Goal: Task Accomplishment & Management: Use online tool/utility

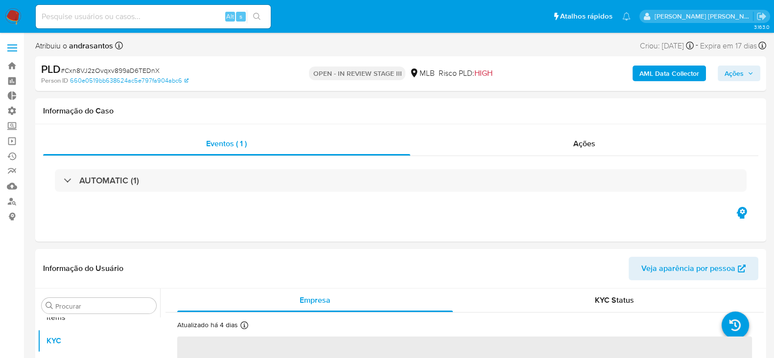
scroll to position [531, 0]
select select "10"
click at [16, 145] on link "Operações em massa" at bounding box center [58, 141] width 116 height 15
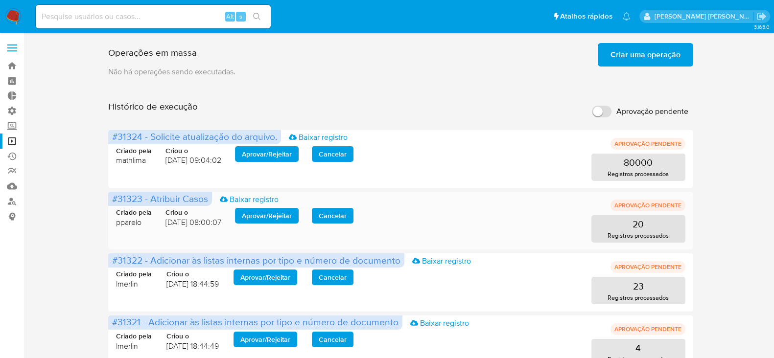
click at [267, 215] on span "Aprovar / Rejeitar" at bounding box center [267, 216] width 50 height 14
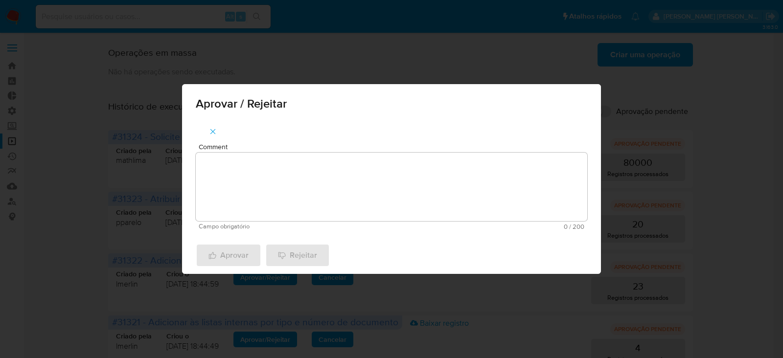
click at [316, 172] on textarea "Comment" at bounding box center [392, 187] width 392 height 69
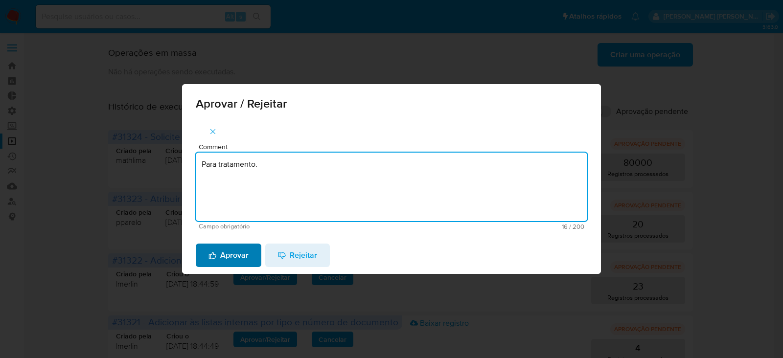
type textarea "Para tratamento."
click at [236, 251] on span "Aprovar" at bounding box center [228, 256] width 40 height 22
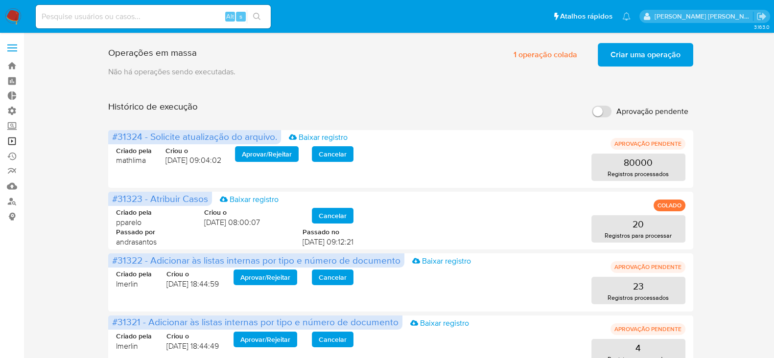
click at [8, 138] on link "Operações em massa" at bounding box center [58, 141] width 116 height 15
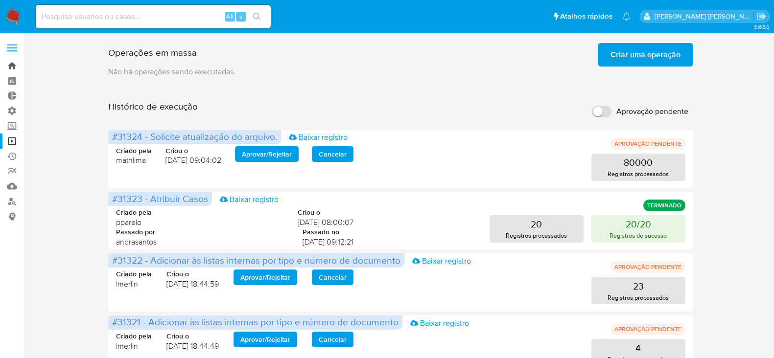
click at [14, 65] on link "Bandeja" at bounding box center [58, 65] width 116 height 15
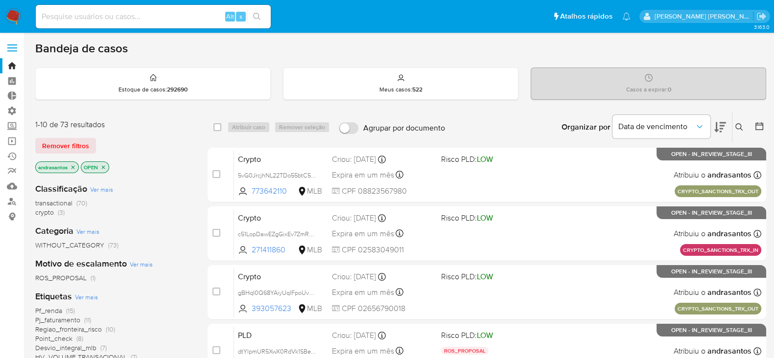
click at [73, 168] on icon "close-filter" at bounding box center [73, 167] width 6 height 6
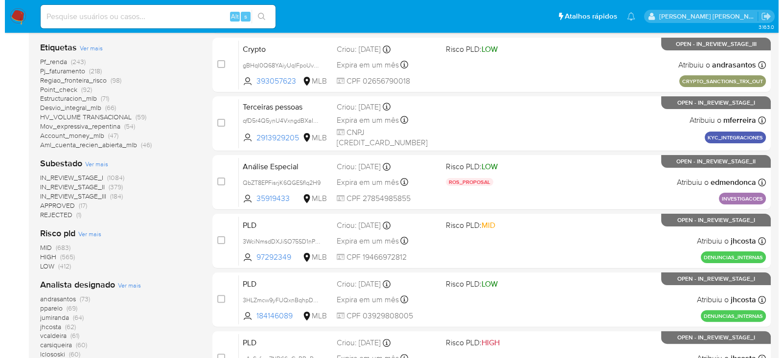
scroll to position [306, 0]
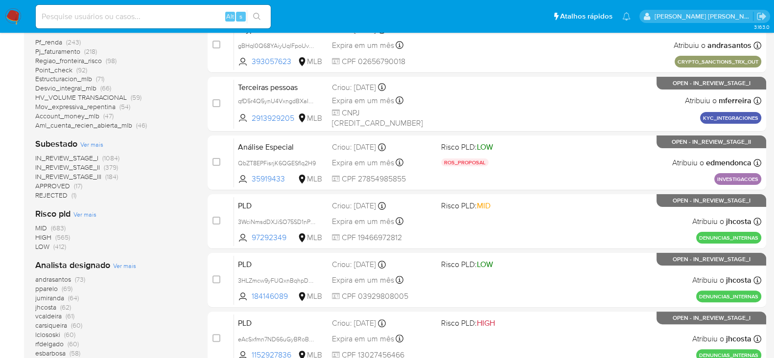
click at [94, 144] on span "Ver mais" at bounding box center [91, 144] width 23 height 9
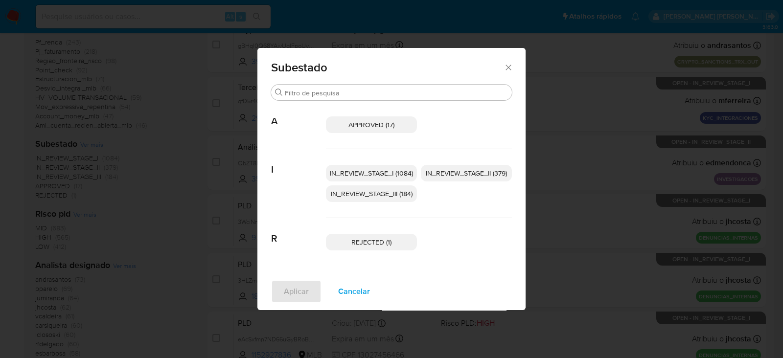
click at [347, 167] on p "IN_REVIEW_STAGE_I (1084)" at bounding box center [371, 173] width 91 height 17
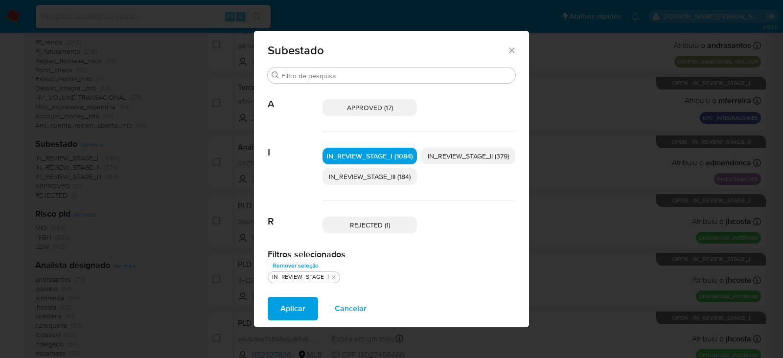
click at [463, 155] on span "IN_REVIEW_STAGE_II (379)" at bounding box center [468, 156] width 81 height 10
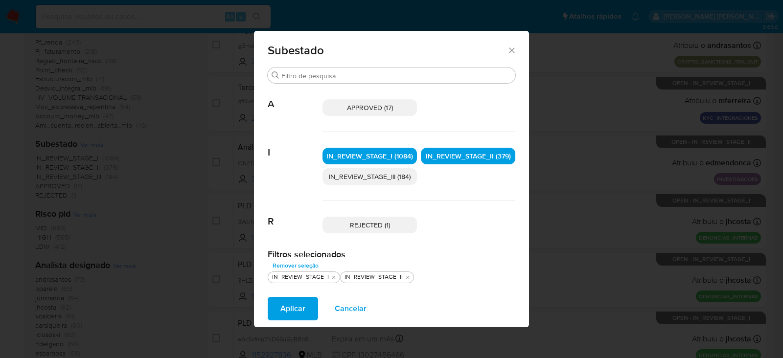
click at [299, 306] on span "Aplicar" at bounding box center [292, 309] width 25 height 22
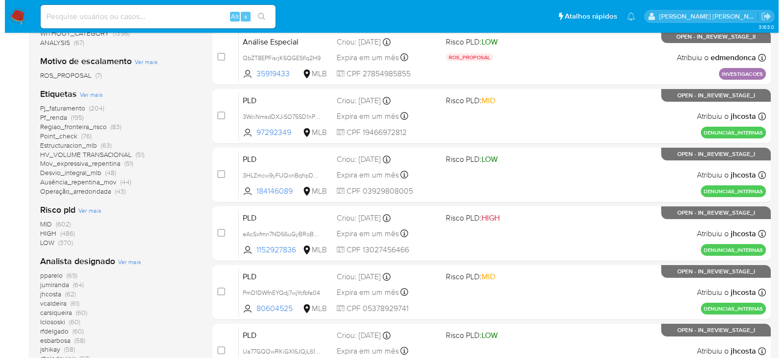
scroll to position [306, 0]
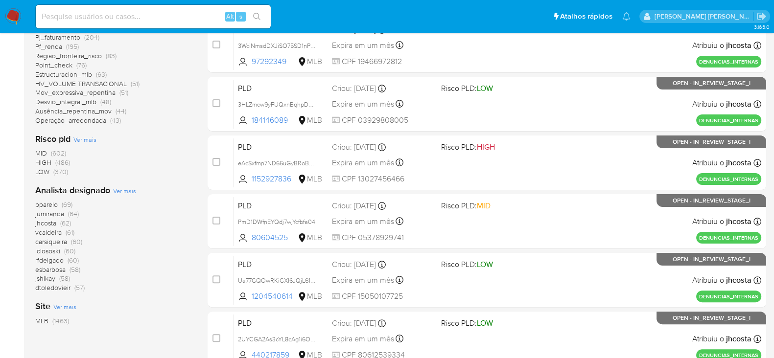
click at [117, 189] on span "Ver mais" at bounding box center [124, 190] width 23 height 9
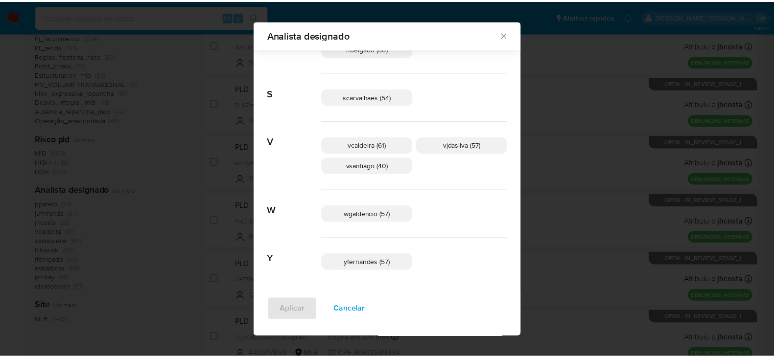
scroll to position [650, 0]
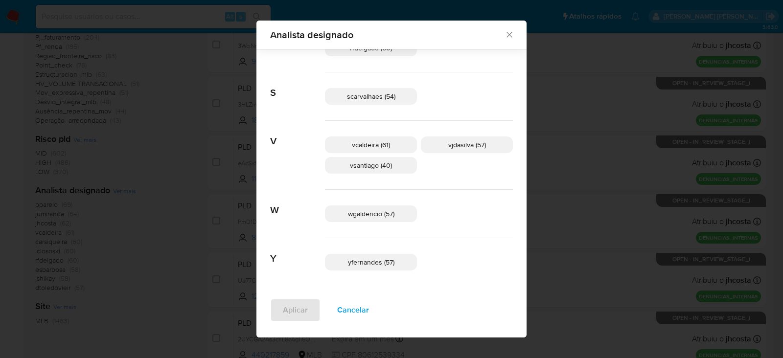
click at [505, 37] on icon "Fechar" at bounding box center [510, 35] width 10 height 10
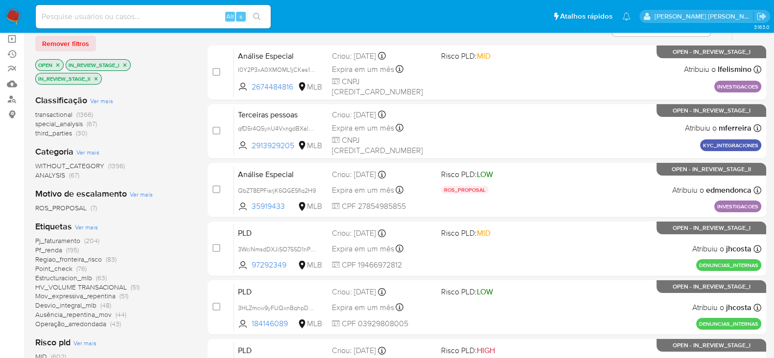
scroll to position [0, 0]
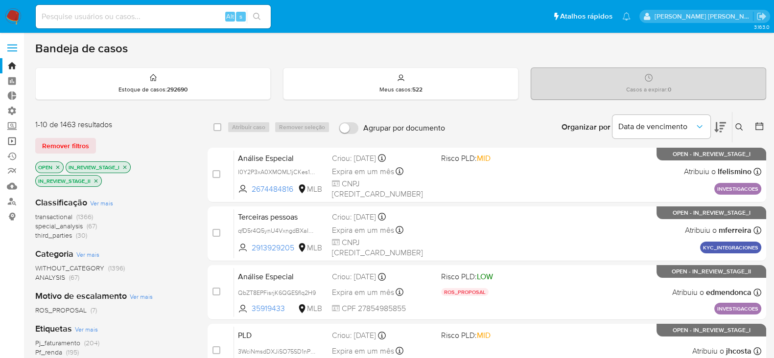
click at [12, 143] on link "Operações em massa" at bounding box center [58, 141] width 116 height 15
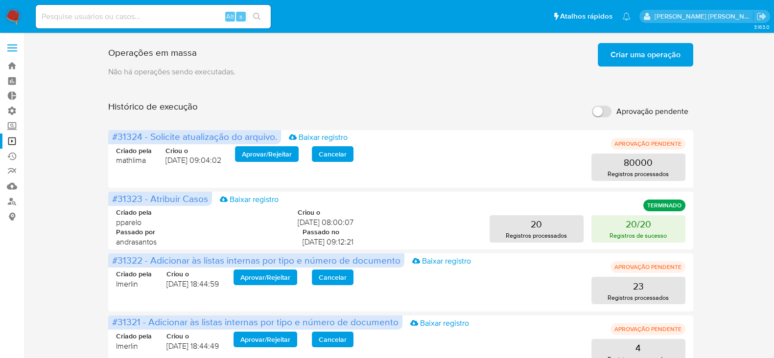
click at [635, 47] on span "Criar uma operação" at bounding box center [645, 55] width 70 height 22
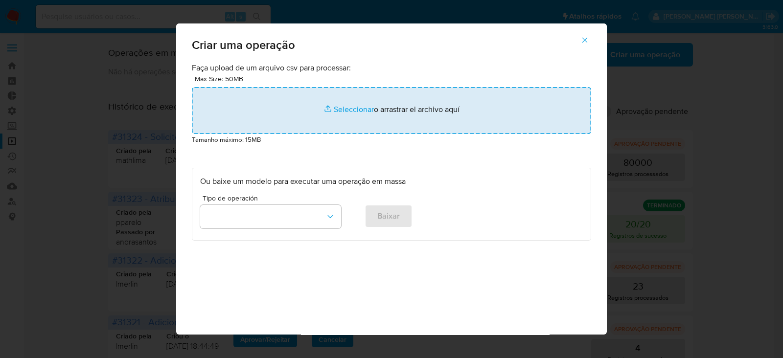
click at [344, 109] on input "file" at bounding box center [391, 110] width 399 height 47
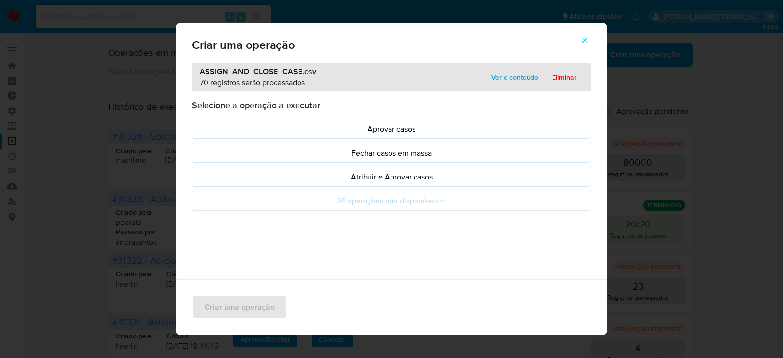
click at [501, 76] on span "Ver o conteúdo" at bounding box center [514, 77] width 47 height 14
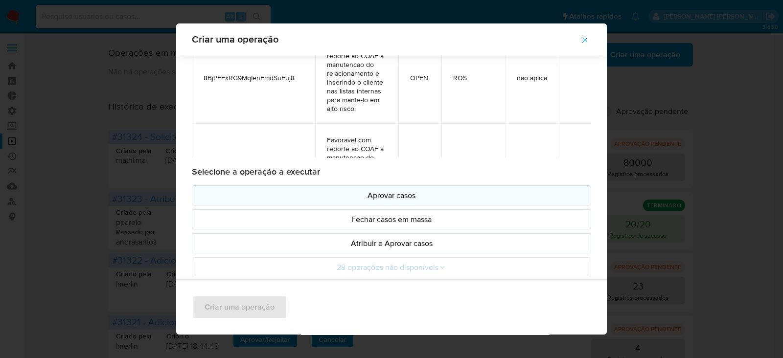
scroll to position [65, 0]
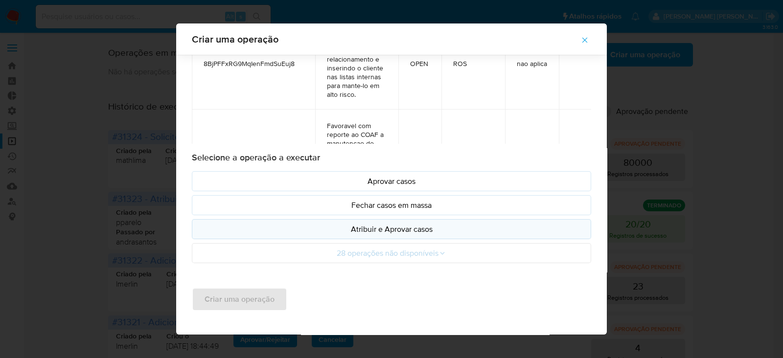
click at [381, 229] on p "Atribuir e Aprovar casos" at bounding box center [391, 229] width 383 height 11
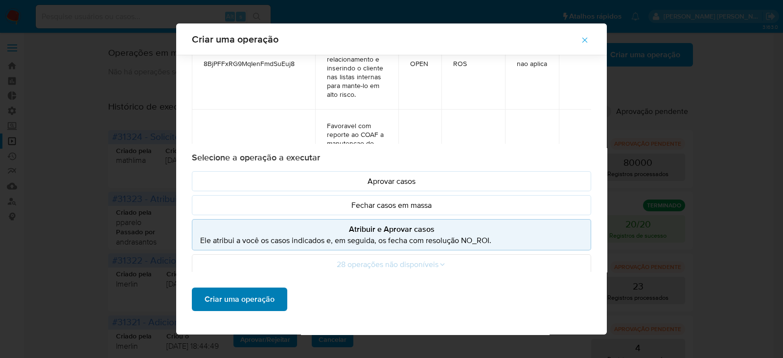
click at [262, 301] on span "Criar uma operação" at bounding box center [240, 300] width 70 height 22
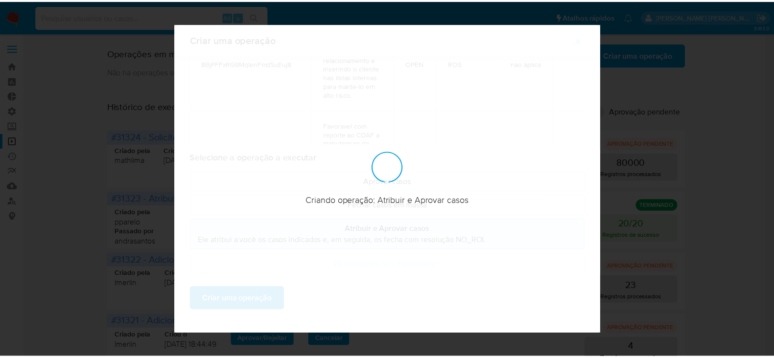
scroll to position [10, 0]
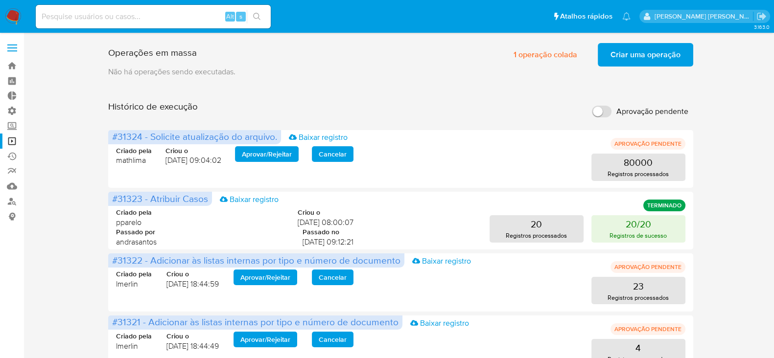
click at [642, 52] on span "Criar uma operação" at bounding box center [645, 55] width 70 height 22
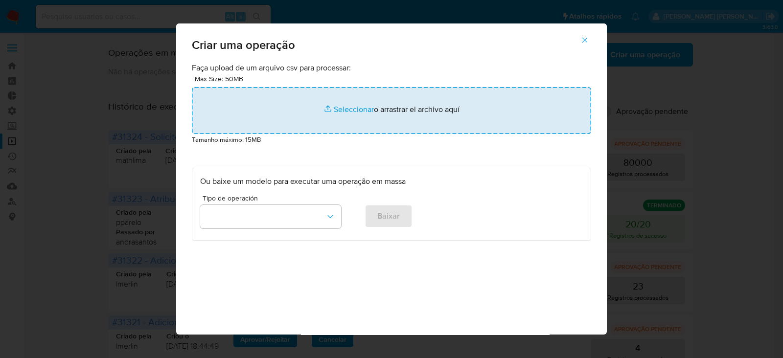
click at [330, 105] on input "file" at bounding box center [391, 110] width 399 height 47
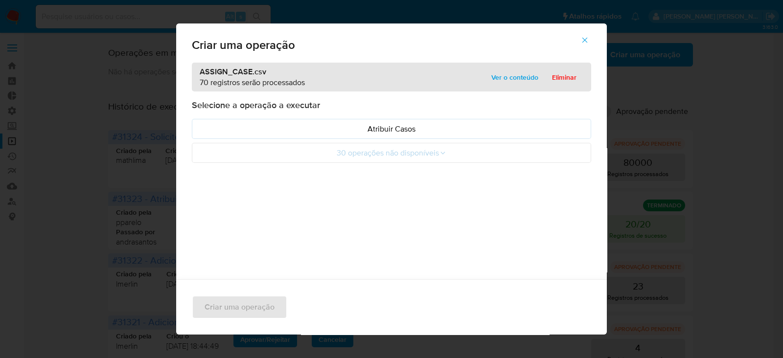
click at [522, 78] on span "Ver o conteúdo" at bounding box center [514, 77] width 47 height 14
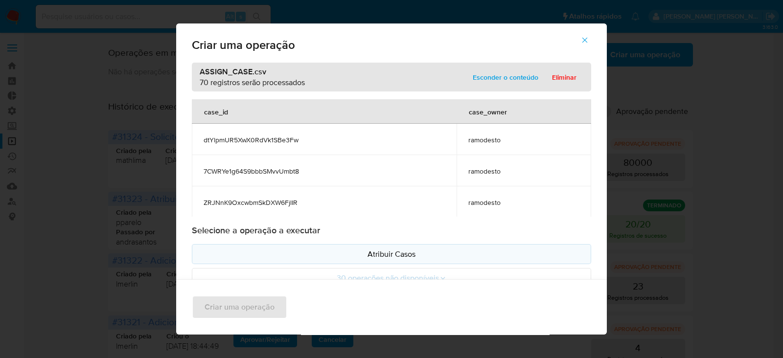
click at [355, 259] on p "Atribuir Casos" at bounding box center [391, 254] width 383 height 11
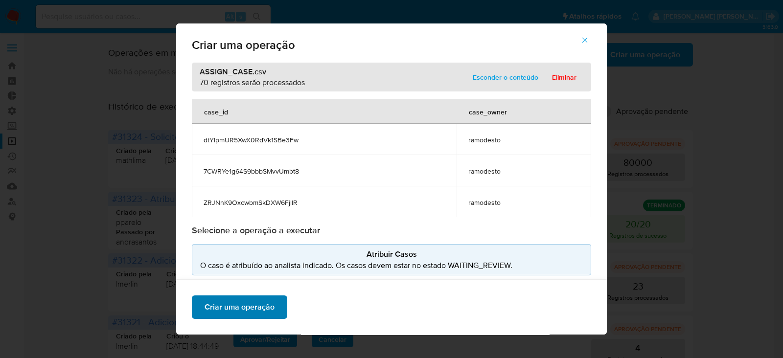
click at [260, 304] on span "Criar uma operação" at bounding box center [240, 308] width 70 height 22
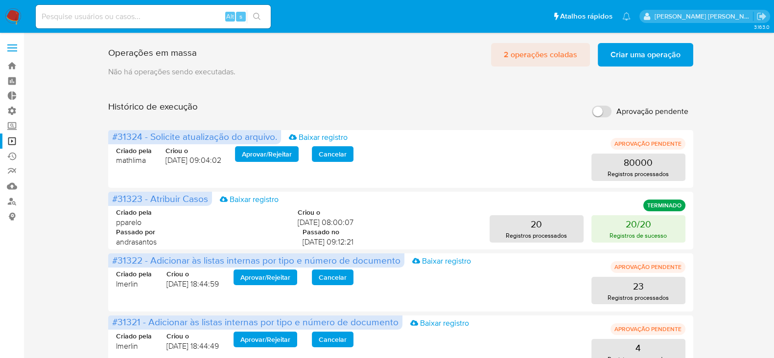
click at [530, 54] on span "2 operações coladas" at bounding box center [540, 55] width 73 height 22
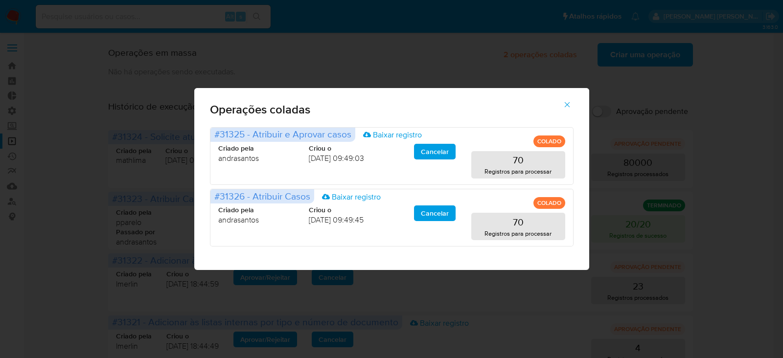
click at [573, 109] on button "button" at bounding box center [567, 104] width 34 height 23
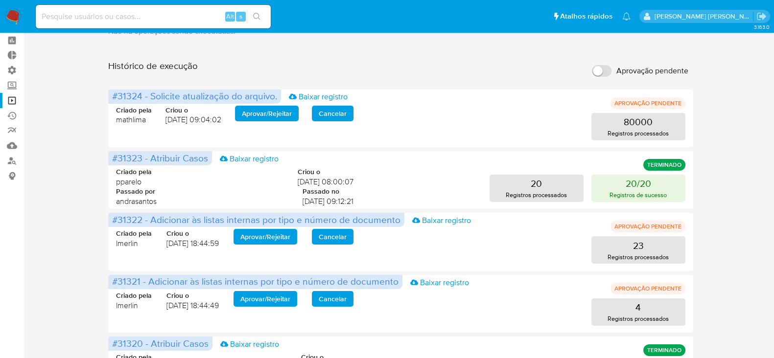
scroll to position [0, 0]
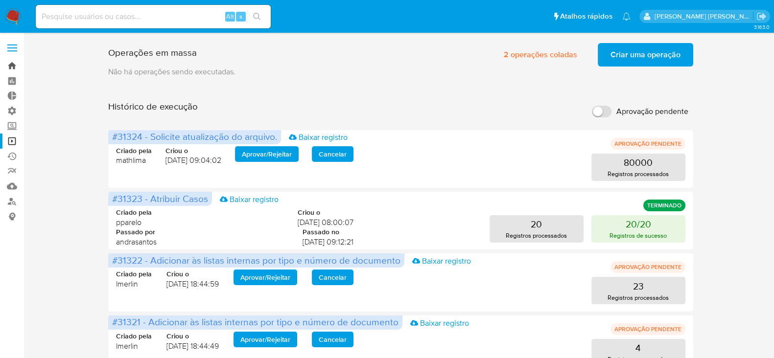
click at [13, 70] on link "Bandeja" at bounding box center [58, 65] width 116 height 15
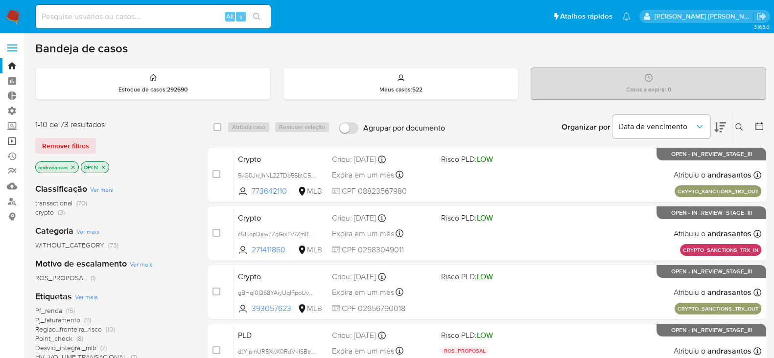
click at [12, 141] on link "Operações em massa" at bounding box center [58, 141] width 116 height 15
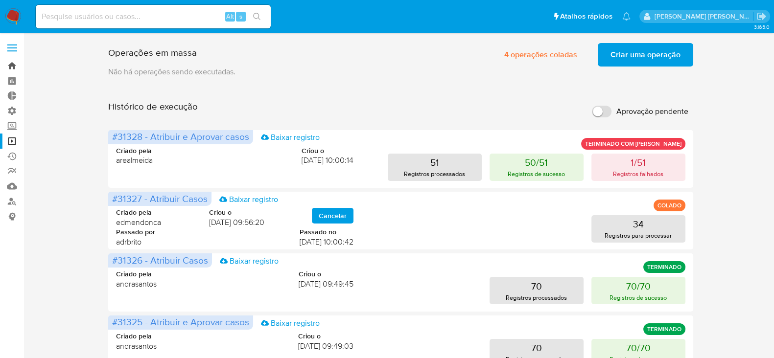
click at [14, 66] on link "Bandeja" at bounding box center [58, 65] width 116 height 15
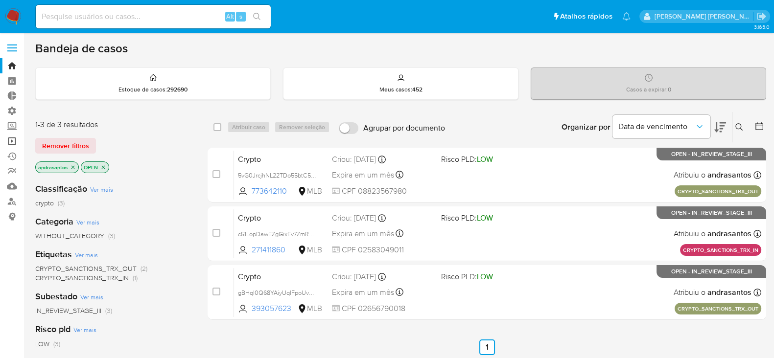
click at [14, 139] on link "Operações em massa" at bounding box center [58, 141] width 116 height 15
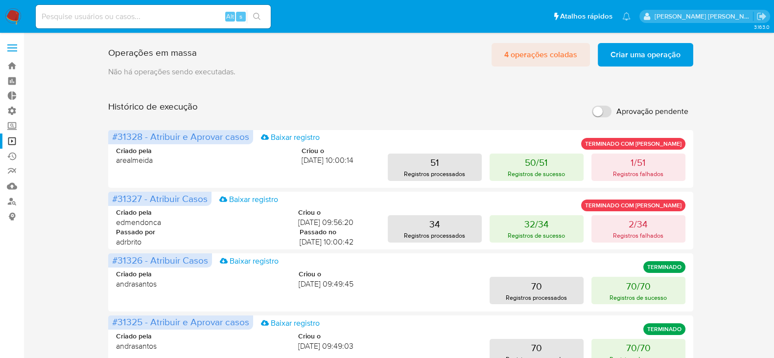
click at [516, 54] on span "4 operações coladas" at bounding box center [540, 55] width 73 height 22
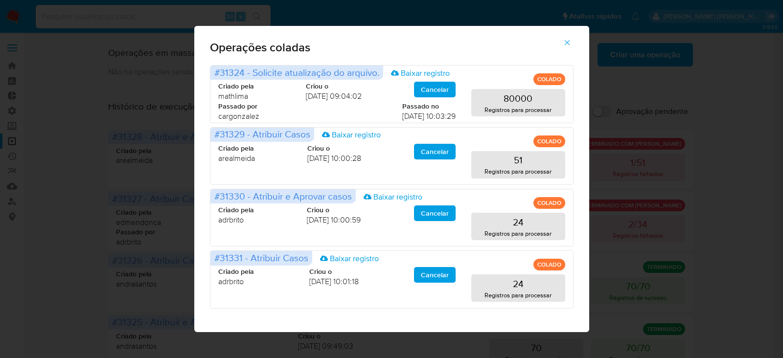
click at [566, 45] on icon "button" at bounding box center [567, 42] width 9 height 9
